Goal: Information Seeking & Learning: Learn about a topic

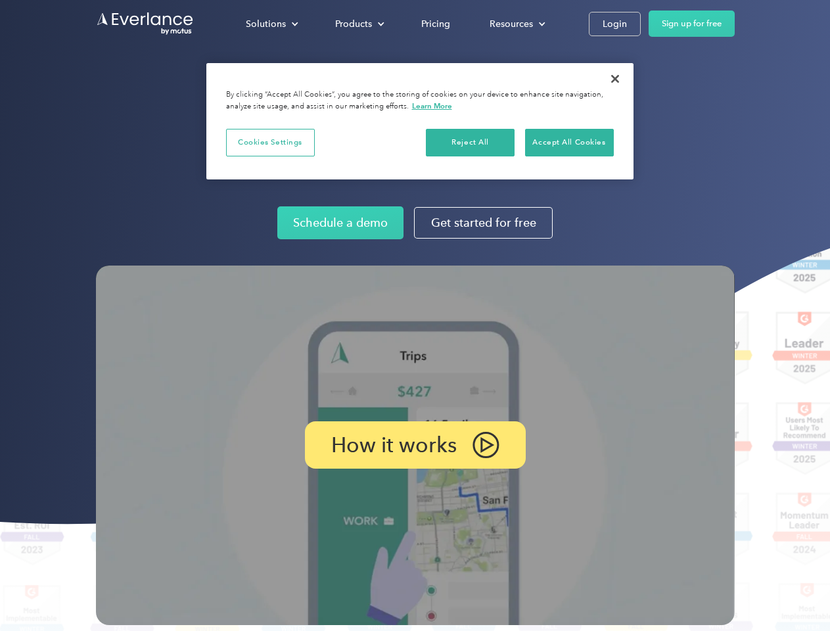
click at [415, 316] on img at bounding box center [415, 446] width 639 height 360
click at [271, 24] on div "Solutions" at bounding box center [266, 24] width 40 height 16
